Goal: Information Seeking & Learning: Learn about a topic

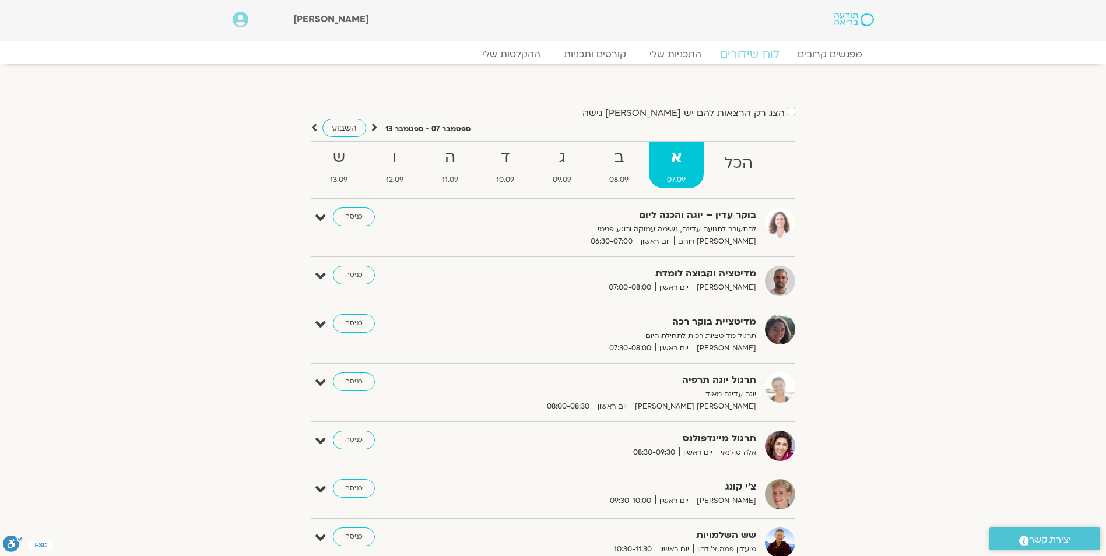
click at [734, 51] on link "לוח שידורים" at bounding box center [749, 54] width 87 height 14
click at [619, 167] on strong "ב" at bounding box center [619, 158] width 55 height 26
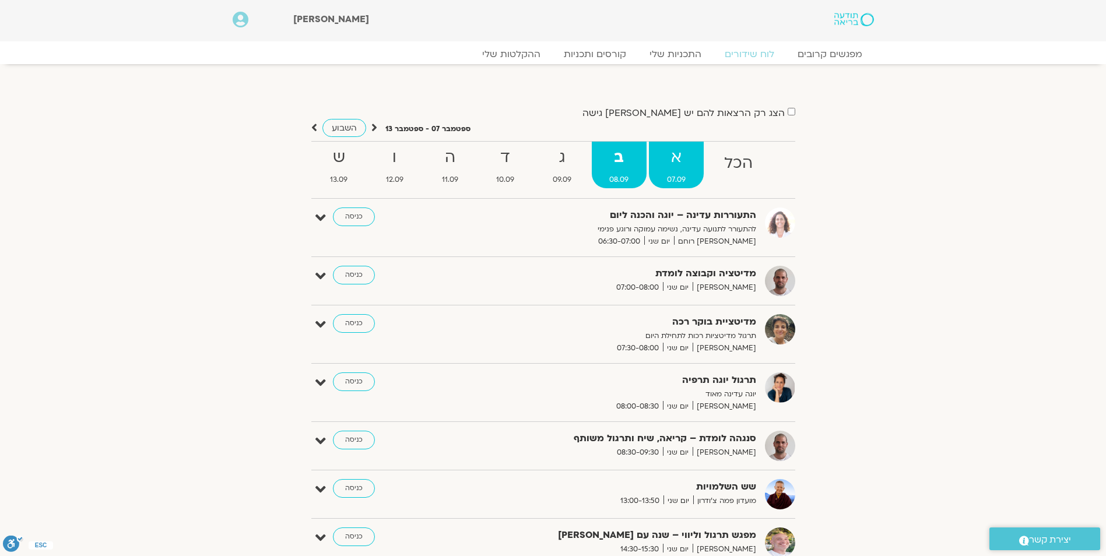
click at [681, 164] on strong "א" at bounding box center [676, 158] width 55 height 26
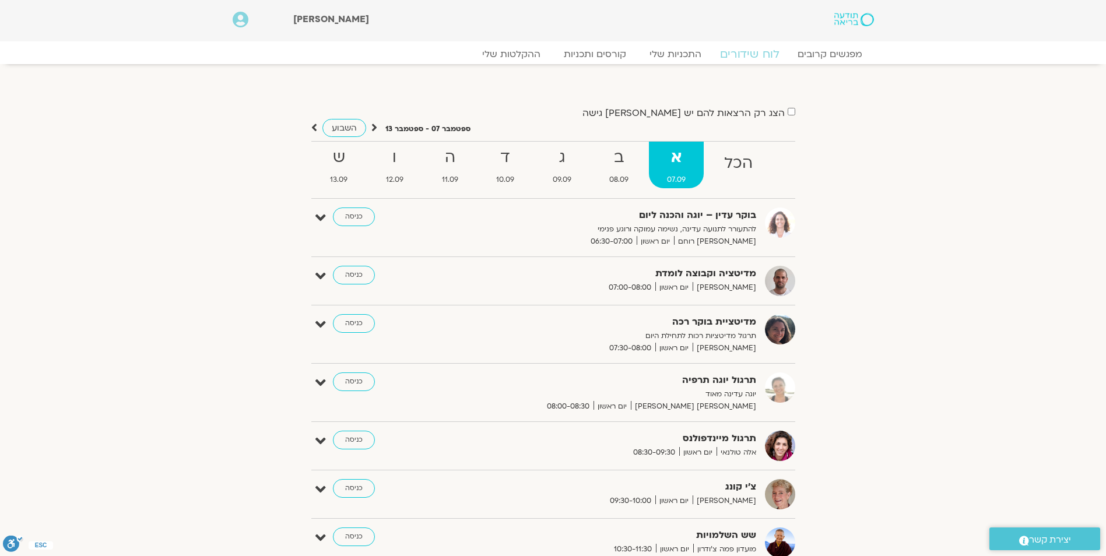
click at [745, 50] on link "לוח שידורים" at bounding box center [749, 54] width 87 height 14
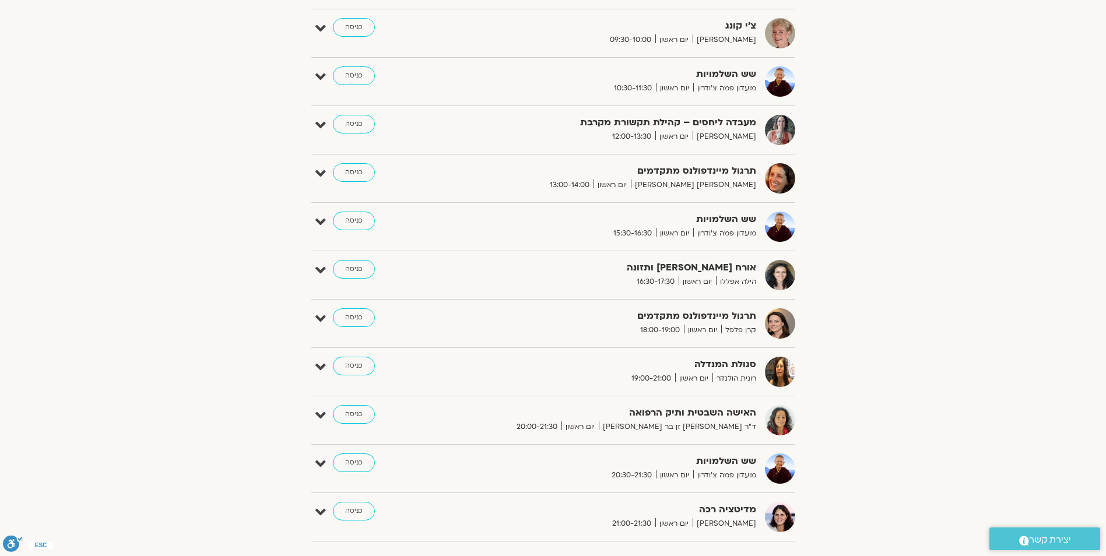
scroll to position [467, 0]
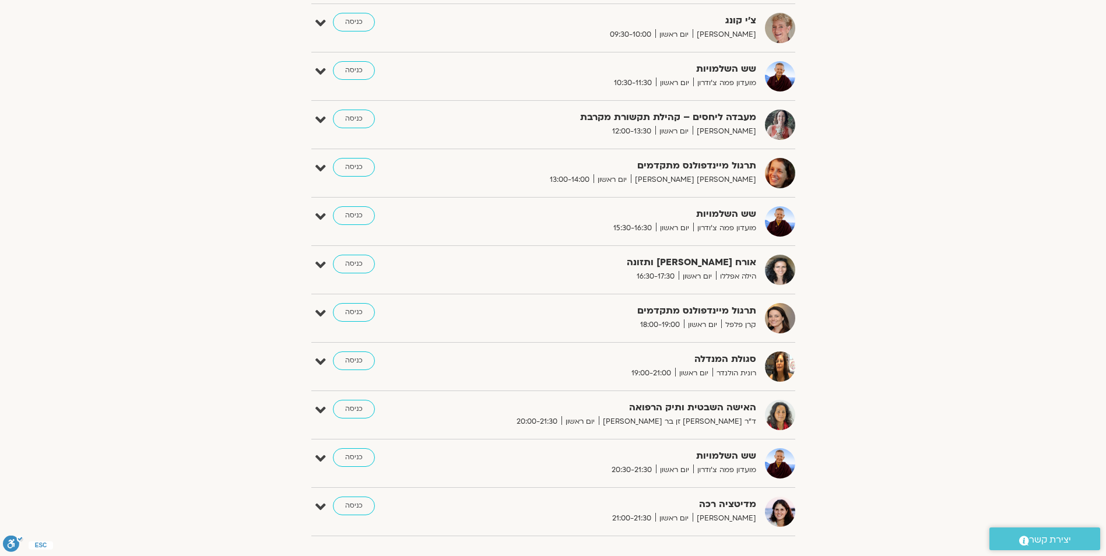
click at [1106, 41] on section "הצג רק הרצאות להם יש לי גישה ספטמבר 07 - ספטמבר 13 השבוע להציג אירועים שפתוחים …" at bounding box center [553, 80] width 1106 height 942
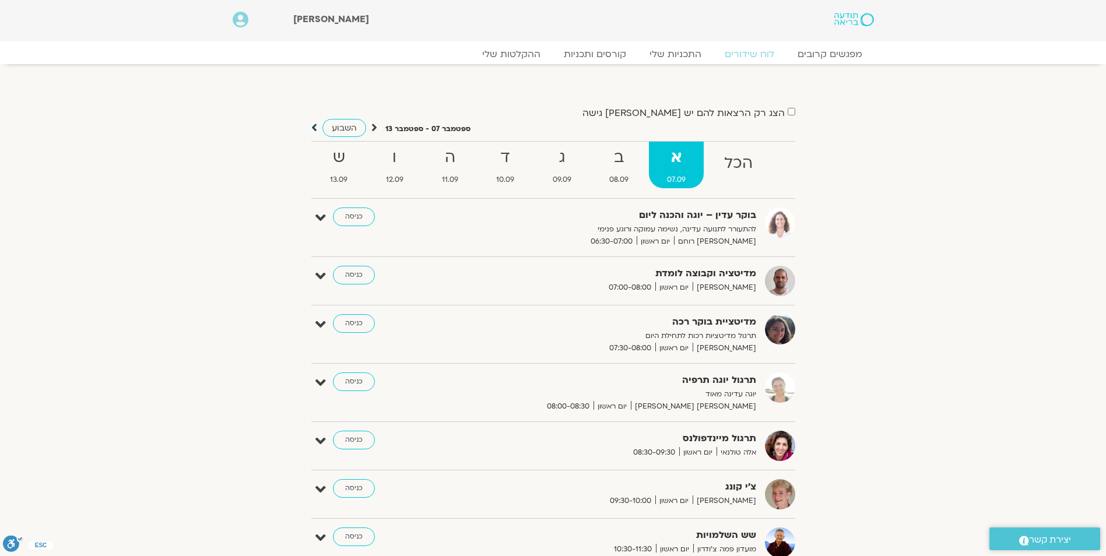
click at [313, 126] on icon at bounding box center [314, 128] width 6 height 12
click at [375, 127] on icon at bounding box center [374, 128] width 6 height 12
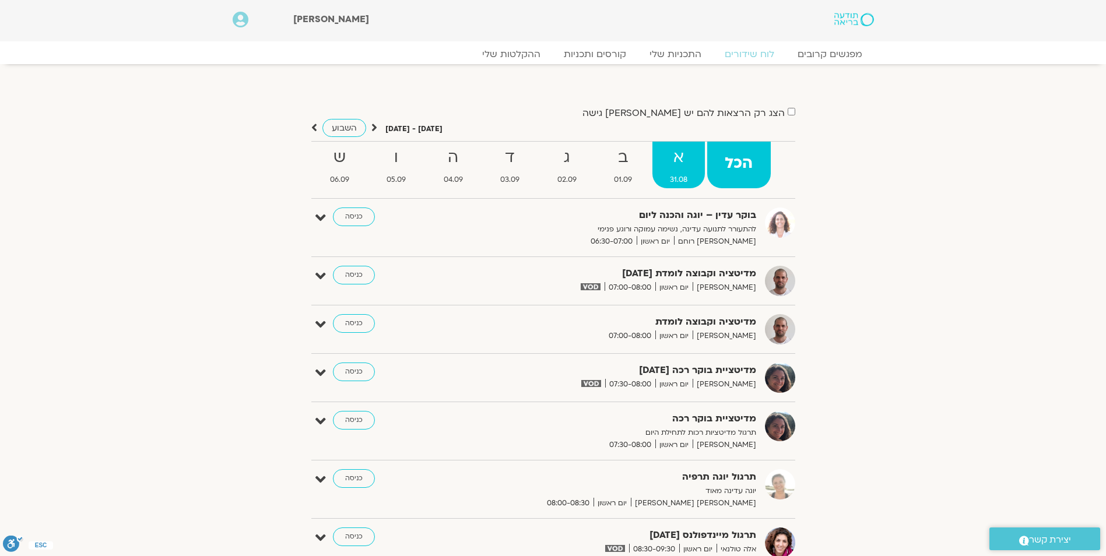
click at [688, 159] on strong "א" at bounding box center [679, 158] width 53 height 26
click at [623, 154] on strong "ב" at bounding box center [622, 158] width 53 height 26
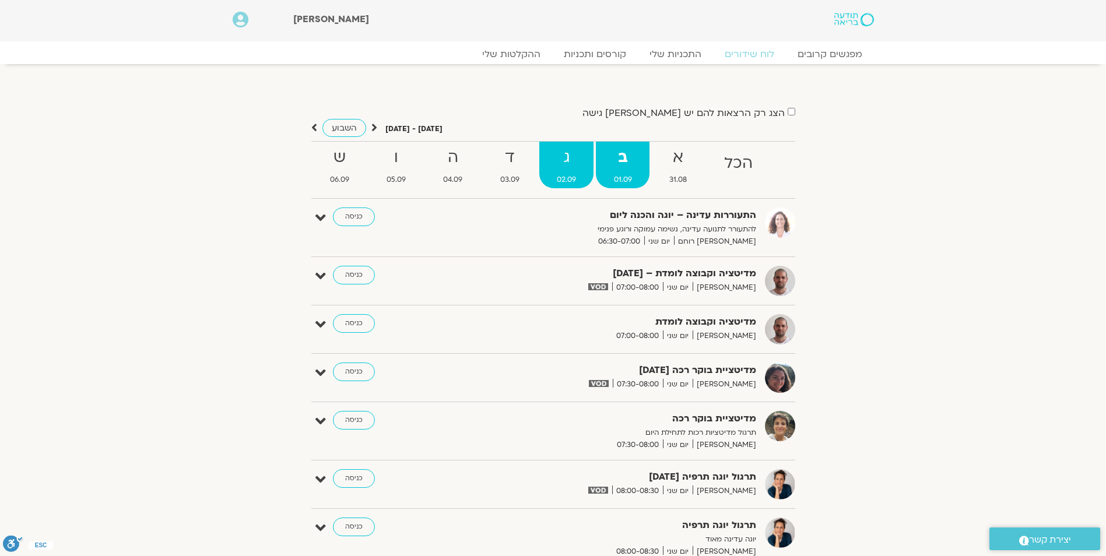
click at [574, 160] on strong "ג" at bounding box center [566, 158] width 54 height 26
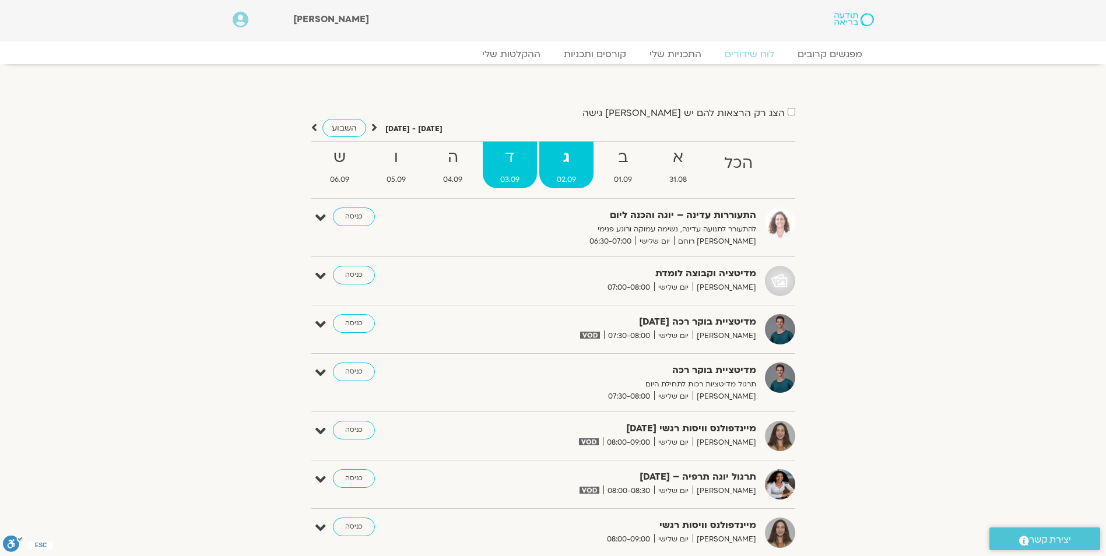
click at [514, 165] on strong "ד" at bounding box center [510, 158] width 54 height 26
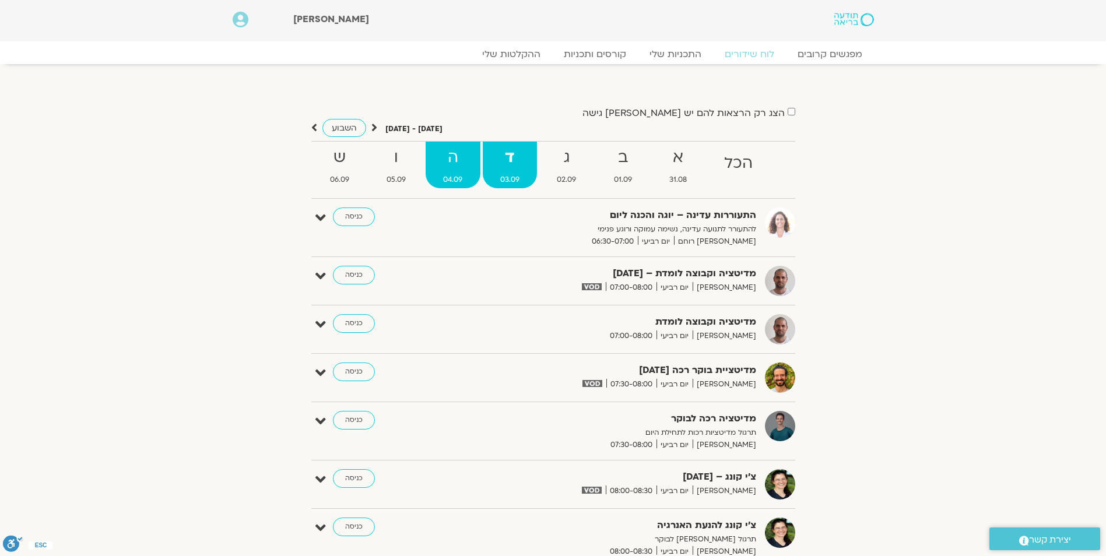
click at [468, 159] on strong "ה" at bounding box center [453, 158] width 54 height 26
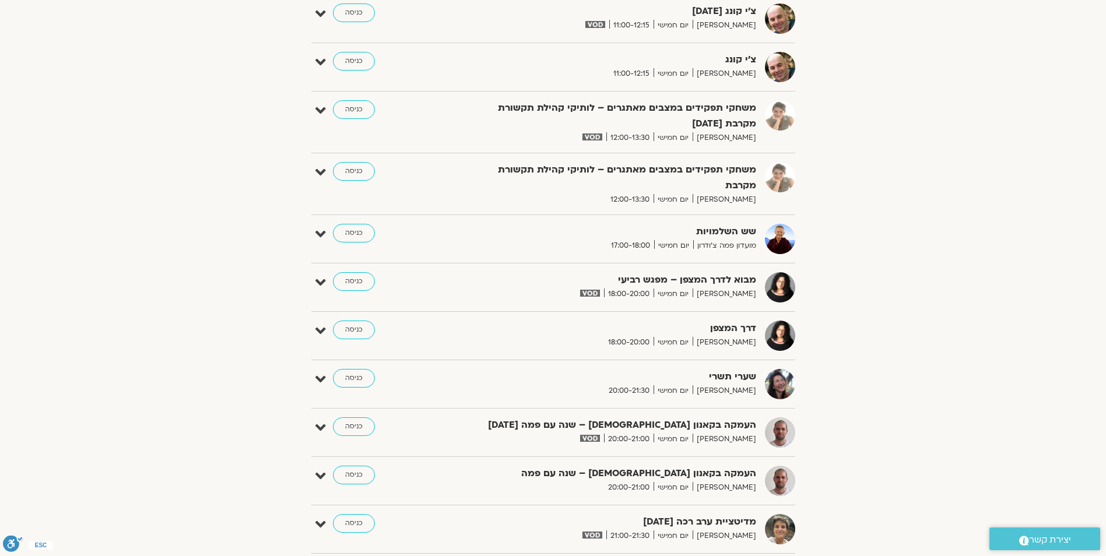
scroll to position [758, 0]
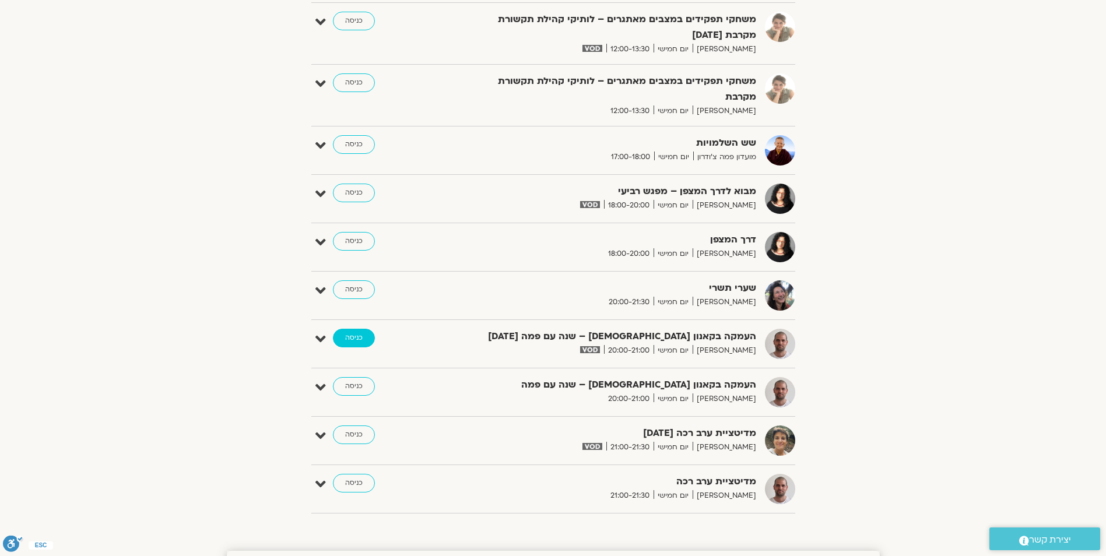
click at [359, 339] on link "כניסה" at bounding box center [354, 338] width 42 height 19
